Goal: Task Accomplishment & Management: Use online tool/utility

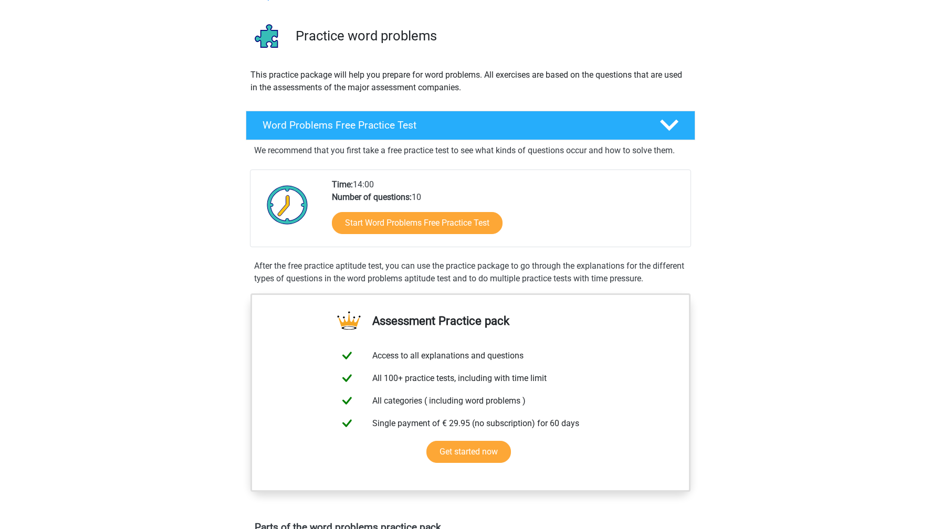
scroll to position [78, 0]
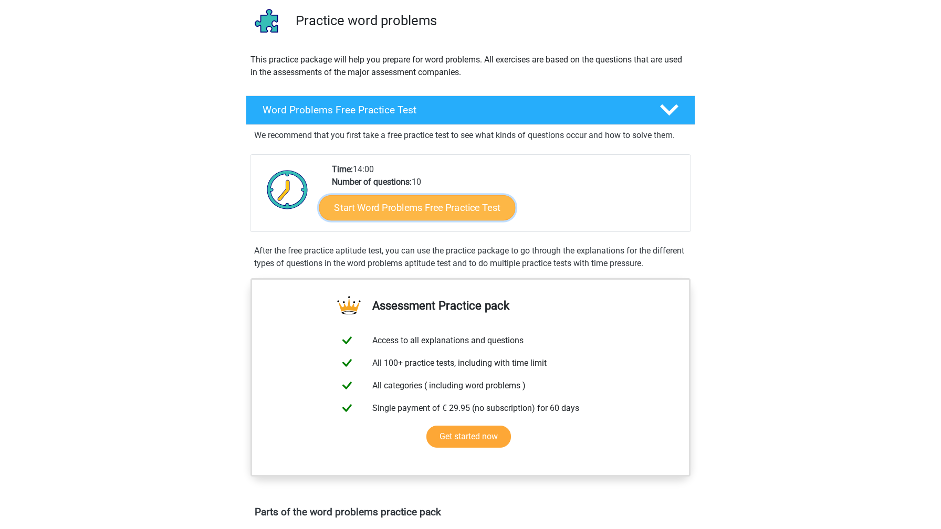
click at [462, 200] on link "Start Word Problems Free Practice Test" at bounding box center [417, 207] width 196 height 25
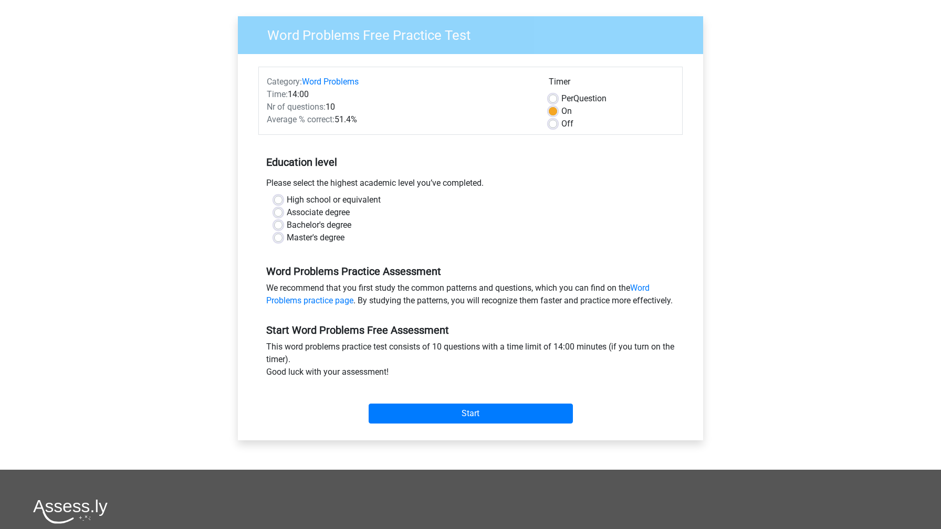
scroll to position [80, 0]
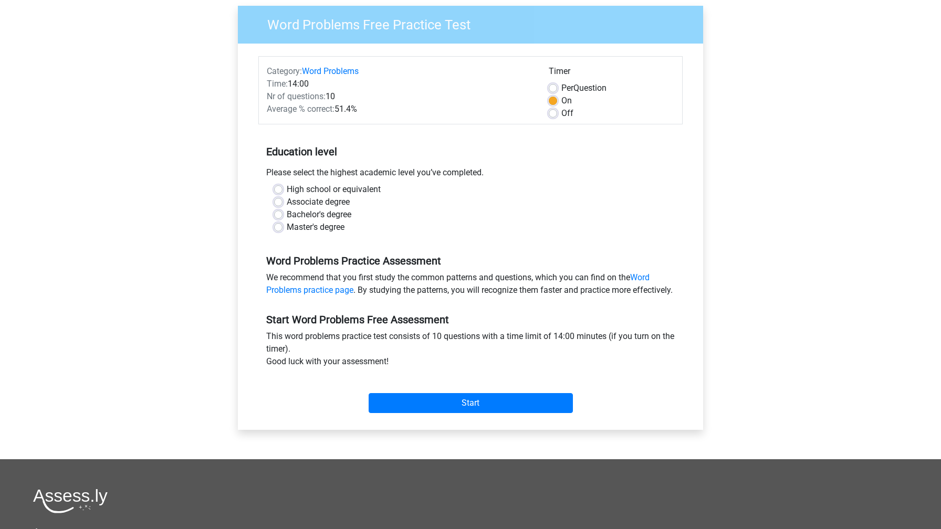
click at [309, 236] on div "High school or equivalent Associate degree Bachelor's degree Master's degree" at bounding box center [470, 212] width 424 height 59
click at [307, 231] on label "Master's degree" at bounding box center [316, 227] width 58 height 13
click at [282, 231] on input "Master's degree" at bounding box center [278, 226] width 8 height 11
radio input "true"
click at [462, 413] on input "Start" at bounding box center [471, 403] width 204 height 20
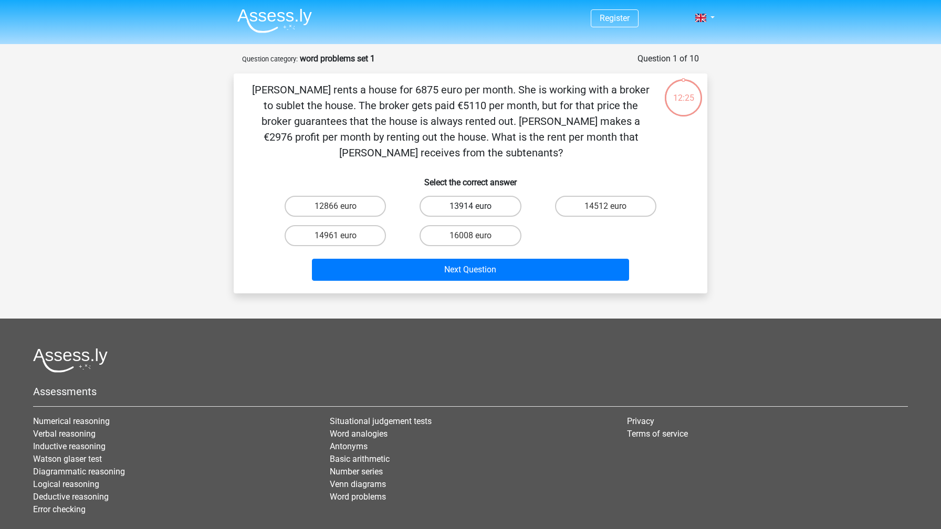
click at [468, 202] on label "13914 euro" at bounding box center [470, 206] width 101 height 21
click at [470, 206] on input "13914 euro" at bounding box center [473, 209] width 7 height 7
radio input "true"
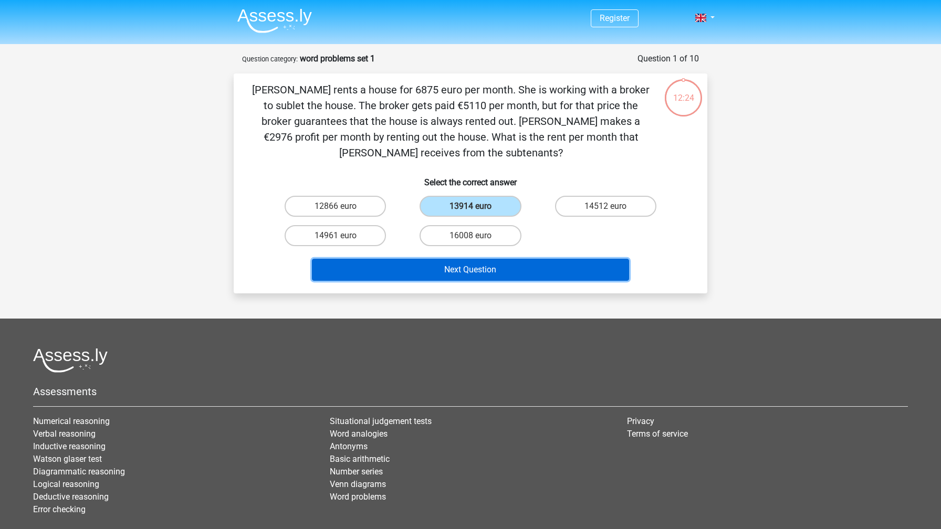
click at [485, 276] on button "Next Question" at bounding box center [471, 270] width 318 height 22
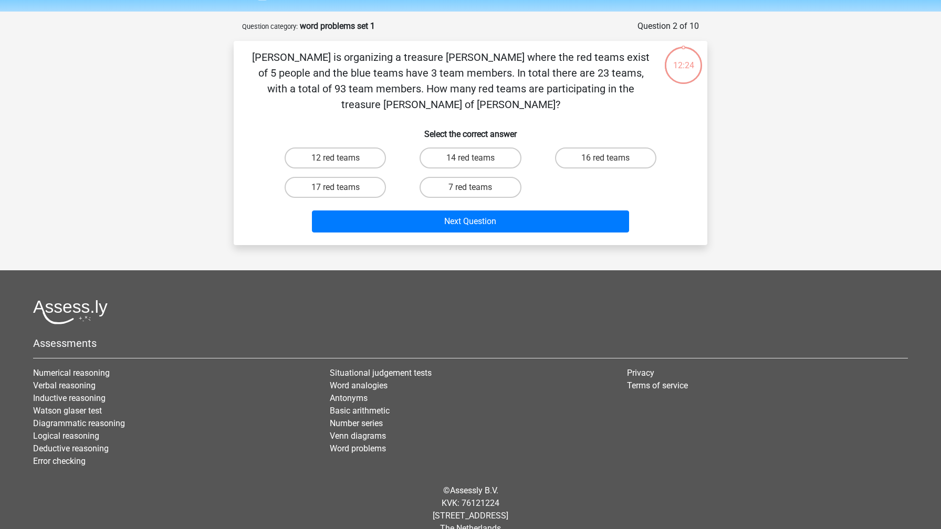
scroll to position [35, 0]
